Goal: Information Seeking & Learning: Learn about a topic

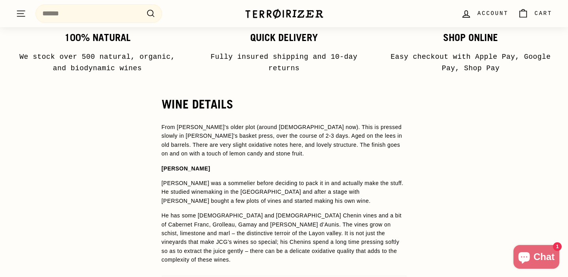
scroll to position [532, 0]
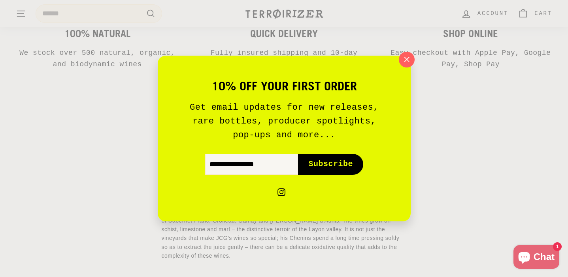
click at [408, 58] on icon "button" at bounding box center [406, 59] width 5 height 5
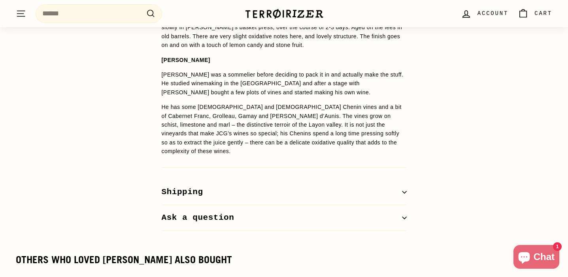
scroll to position [645, 0]
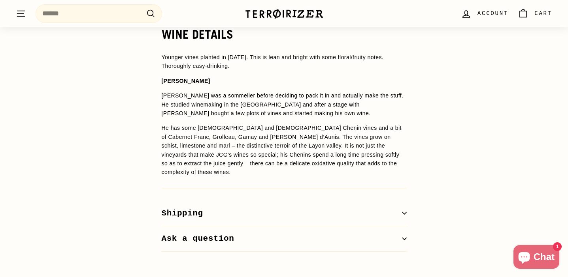
scroll to position [597, 0]
click at [275, 79] on p "[PERSON_NAME]" at bounding box center [284, 81] width 245 height 9
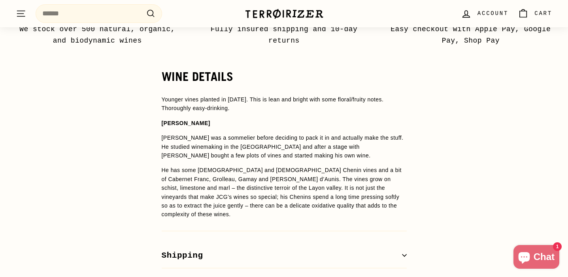
scroll to position [546, 0]
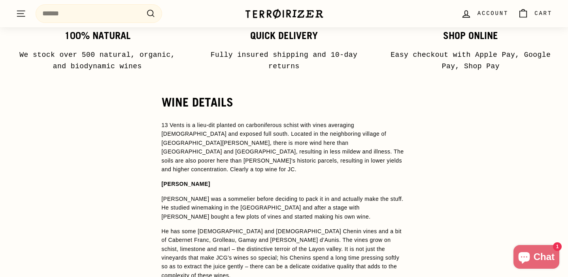
scroll to position [513, 0]
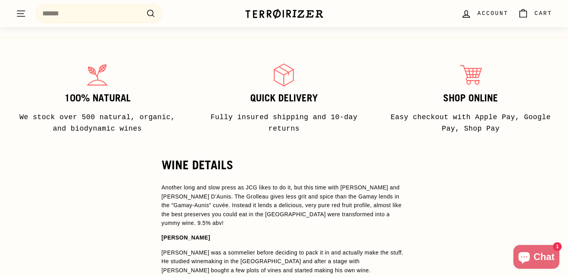
scroll to position [515, 0]
